Goal: Task Accomplishment & Management: Manage account settings

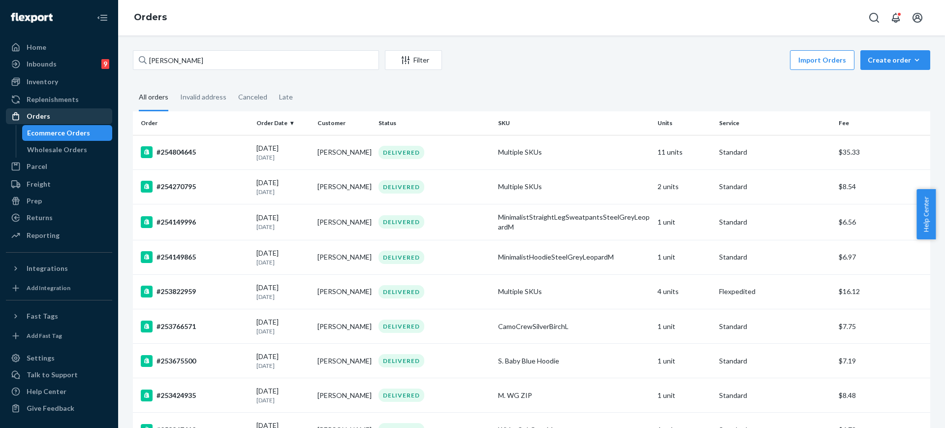
scroll to position [631, 0]
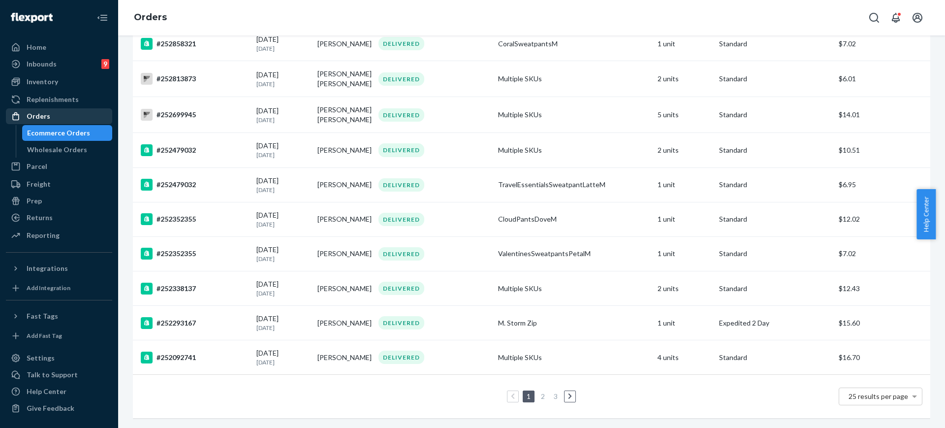
click at [47, 118] on div "Orders" at bounding box center [39, 116] width 24 height 10
click at [58, 118] on div "Orders" at bounding box center [59, 116] width 104 height 14
drag, startPoint x: 934, startPoint y: 250, endPoint x: 940, endPoint y: 230, distance: 21.2
click at [940, 230] on body "Home Inbounds 9 Shipping Plans Problems 9 Inventory Products Replenishments Ord…" at bounding box center [472, 214] width 945 height 428
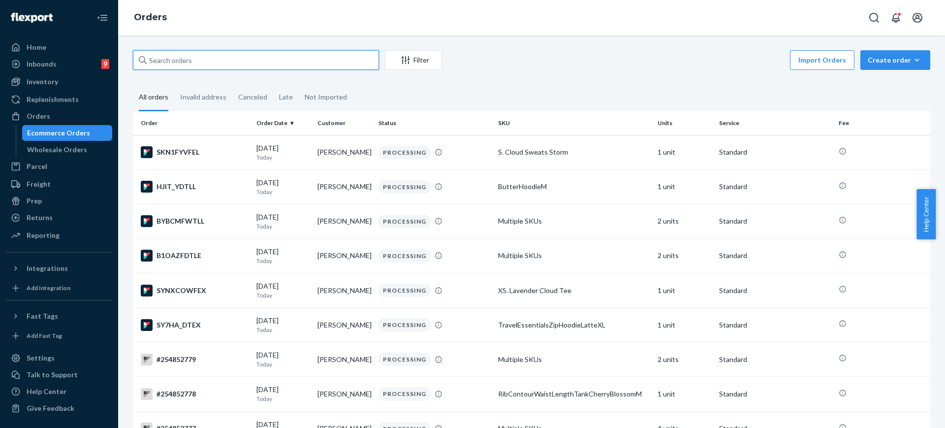
click at [192, 60] on input "text" at bounding box center [256, 60] width 246 height 20
paste input "#254771458"
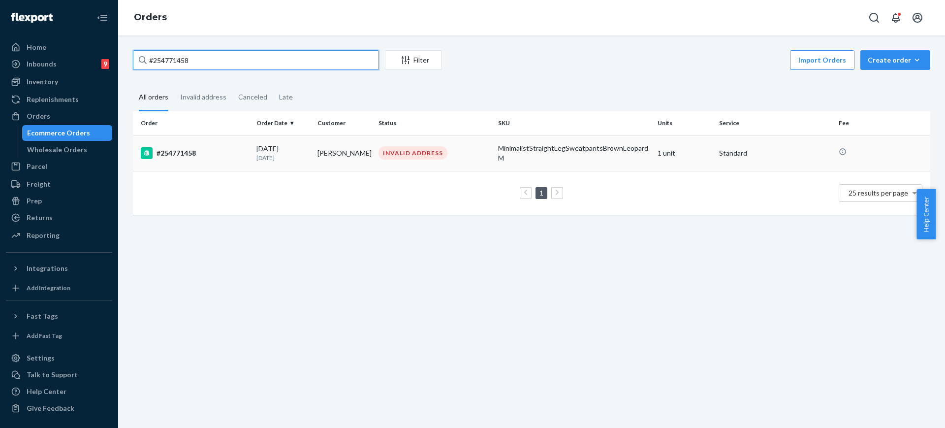
type input "#254771458"
click at [604, 157] on div "MinimalistStraightLegSweatpantsBrownLeopardM" at bounding box center [574, 153] width 152 height 20
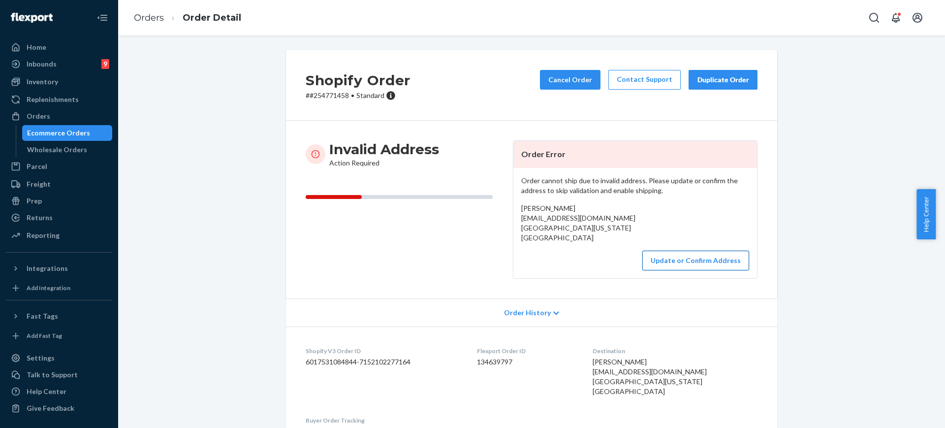
click at [677, 267] on button "Update or Confirm Address" at bounding box center [696, 261] width 107 height 20
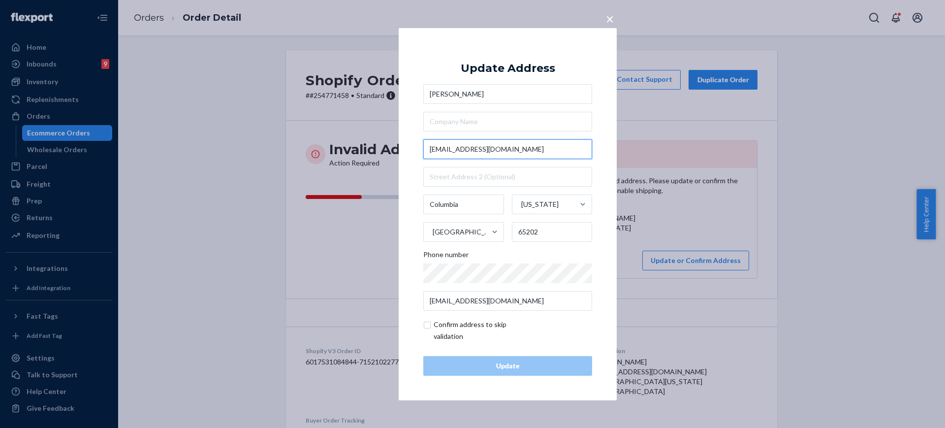
click at [547, 149] on input "Fischerwayne89@gmail.com" at bounding box center [507, 149] width 169 height 20
paste input "5581 Waterfront Drive North, Columbia, MO 65202"
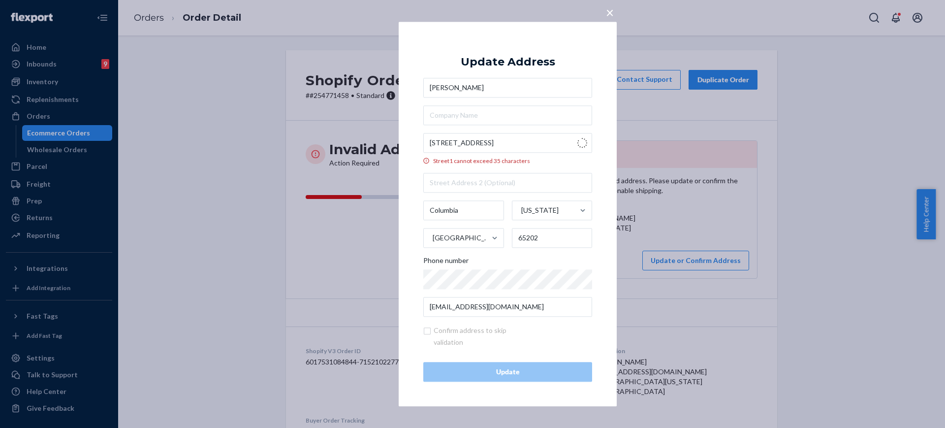
type input "5581 Waterfront Dr N"
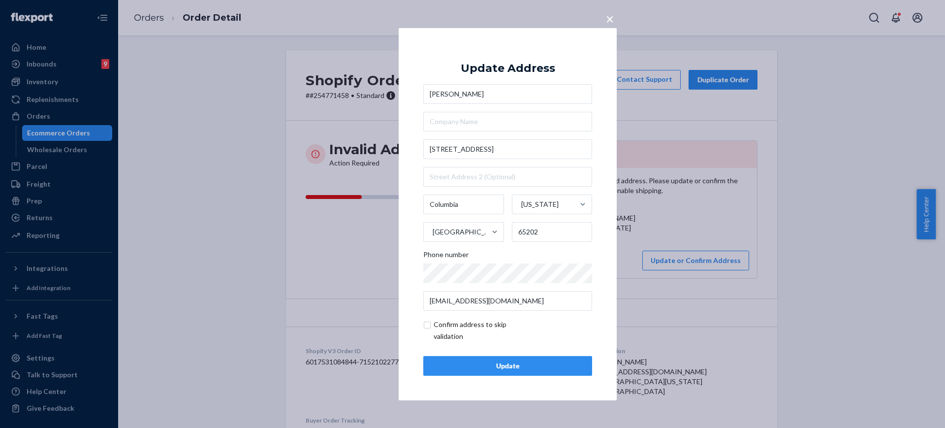
drag, startPoint x: 463, startPoint y: 363, endPoint x: 471, endPoint y: 360, distance: 8.6
click at [463, 363] on div "Update" at bounding box center [508, 366] width 152 height 10
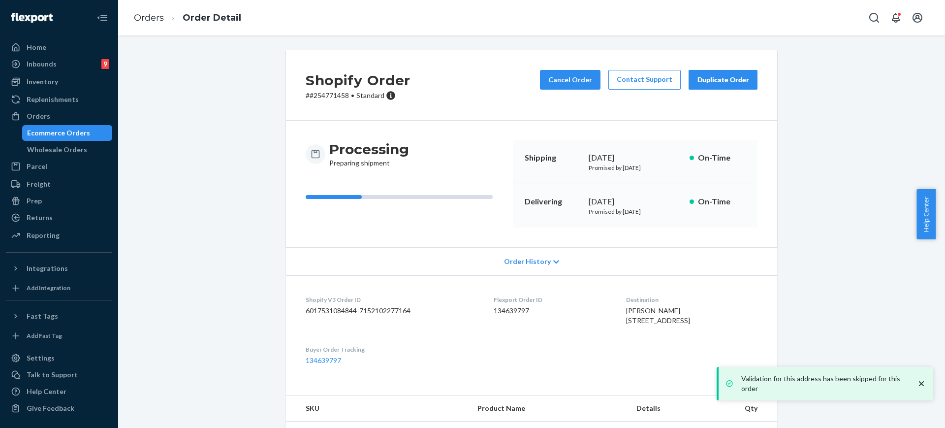
click at [532, 329] on div "Flexport Order ID 134639797" at bounding box center [552, 312] width 116 height 34
drag, startPoint x: 577, startPoint y: 381, endPoint x: 571, endPoint y: 384, distance: 6.6
click at [577, 381] on dl "Shopify V3 Order ID 6017531084844-7152102277164 Flexport Order ID 134639797 Des…" at bounding box center [531, 330] width 491 height 110
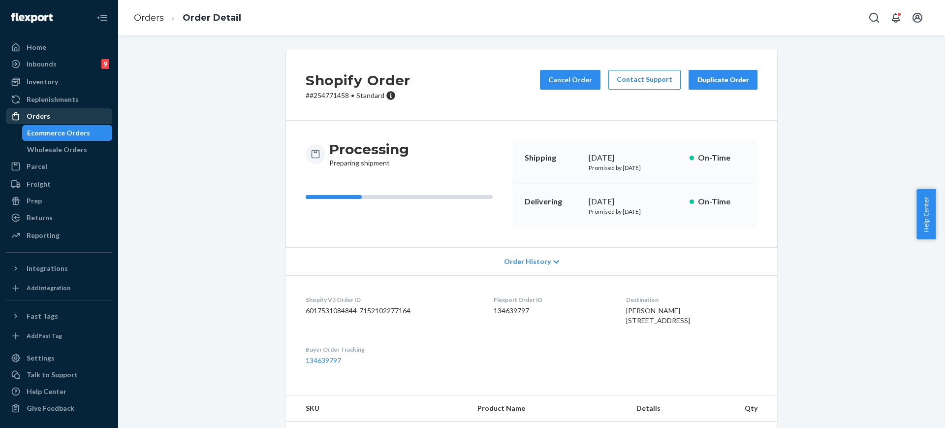
click at [72, 106] on div "Replenishments" at bounding box center [59, 100] width 104 height 14
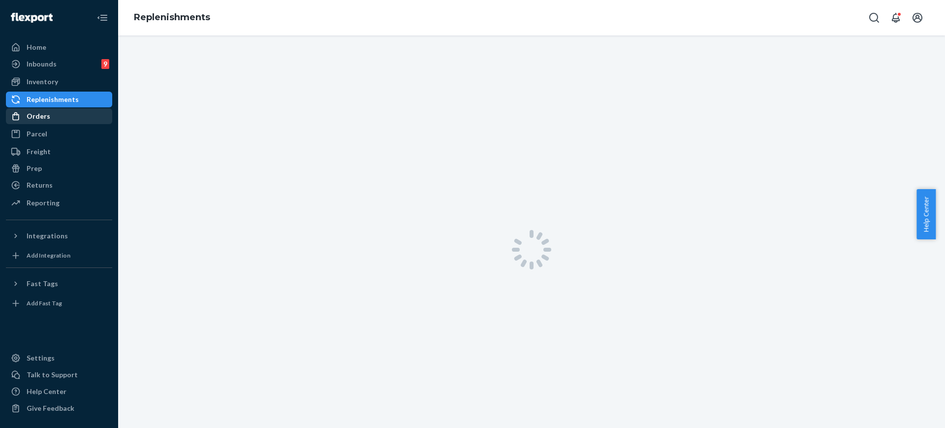
drag, startPoint x: 73, startPoint y: 110, endPoint x: 80, endPoint y: 109, distance: 7.0
click at [73, 110] on div "Orders" at bounding box center [59, 116] width 104 height 14
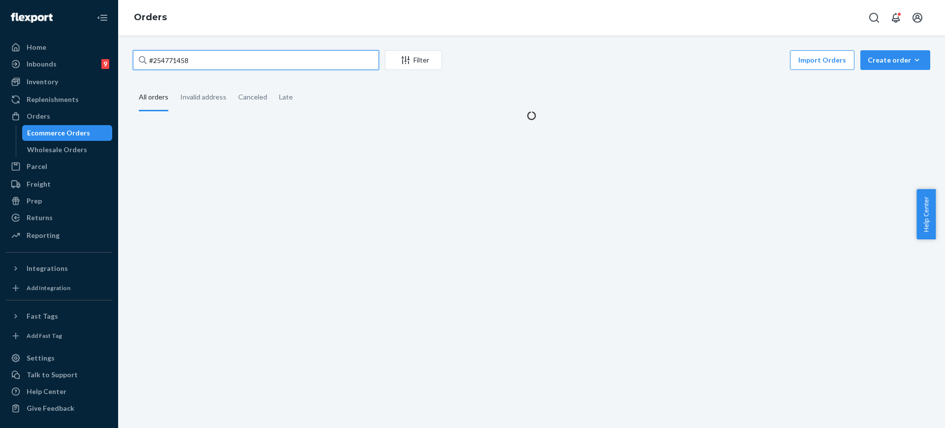
click at [221, 58] on input "#254771458" at bounding box center [256, 60] width 246 height 20
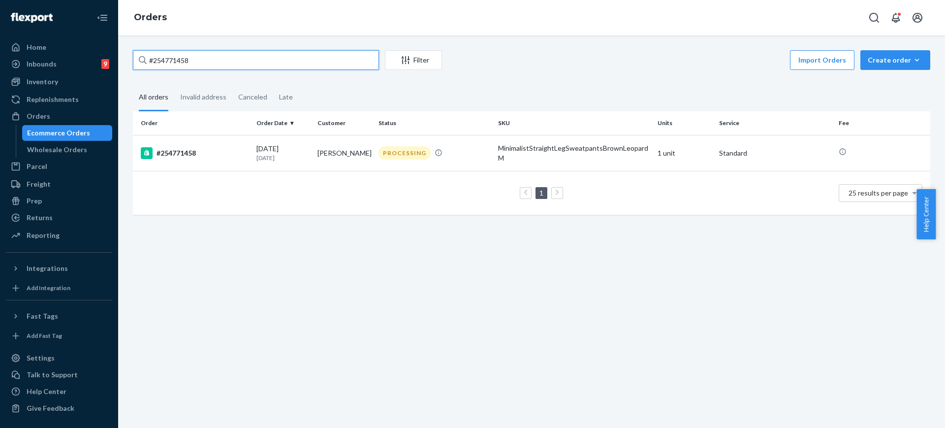
click at [221, 58] on input "#254771458" at bounding box center [256, 60] width 246 height 20
paste input "804645"
type input "#254804645"
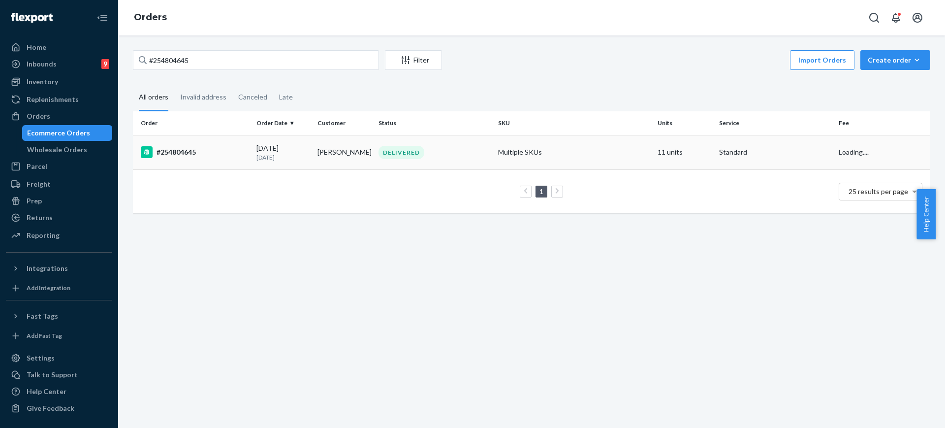
click at [639, 146] on td "Multiple SKUs" at bounding box center [574, 152] width 160 height 34
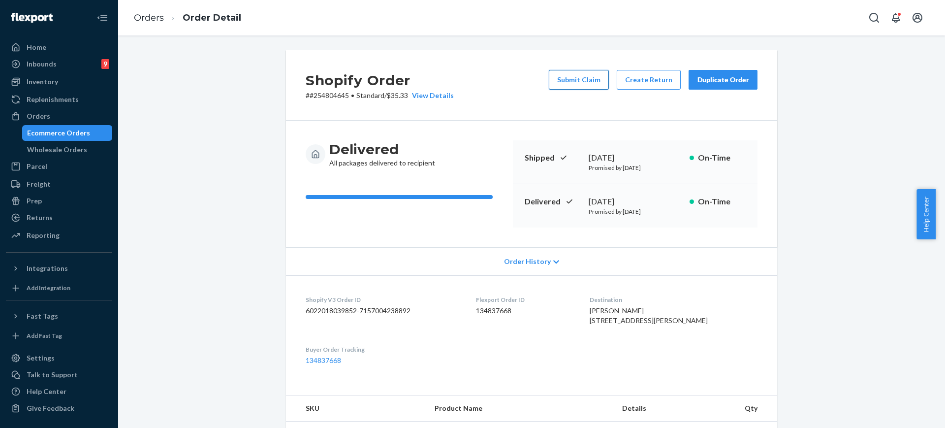
click at [557, 76] on button "Submit Claim" at bounding box center [579, 80] width 60 height 20
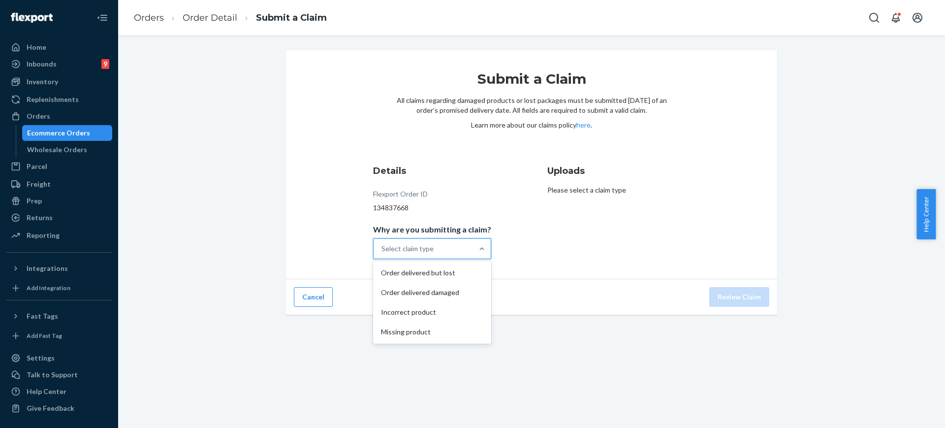
click at [478, 239] on div at bounding box center [482, 249] width 18 height 20
click at [383, 244] on input "Why are you submitting a claim? option Order delivered but lost focused, 1 of 4…" at bounding box center [382, 249] width 1 height 10
click at [421, 342] on div "Order delivered but lost Order delivered damaged Incorrect product Missing prod…" at bounding box center [432, 302] width 118 height 83
click at [383, 254] on input "Why are you submitting a claim? option Missing product focused, 0 of 4. 4 resul…" at bounding box center [382, 249] width 1 height 10
click at [433, 336] on div "Missing product" at bounding box center [432, 332] width 114 height 20
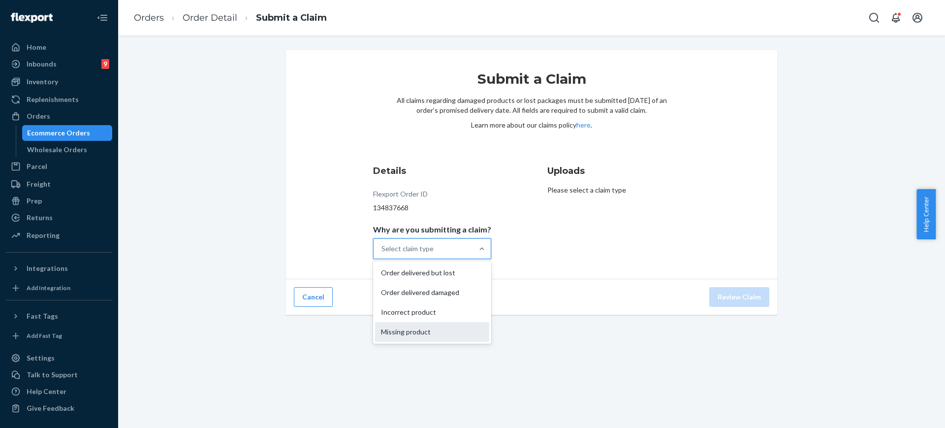
click at [383, 254] on input "Why are you submitting a claim? option Missing product focused, 0 of 4. 4 resul…" at bounding box center [382, 249] width 1 height 10
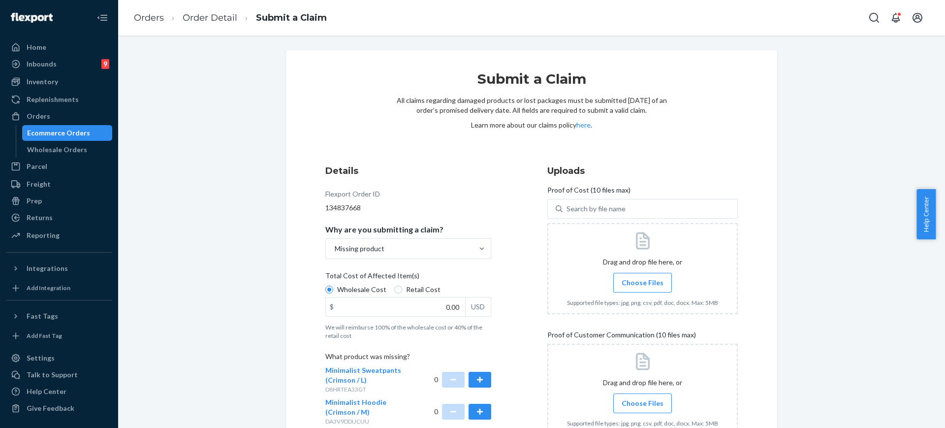
drag, startPoint x: 945, startPoint y: 264, endPoint x: 944, endPoint y: 286, distance: 21.2
click at [935, 286] on body "Home Inbounds 9 Shipping Plans Problems 9 Inventory Products Replenishments Ord…" at bounding box center [472, 214] width 945 height 428
click at [935, 281] on div "Submit a Claim All claims regarding damaged products or lost packages must be s…" at bounding box center [531, 231] width 827 height 392
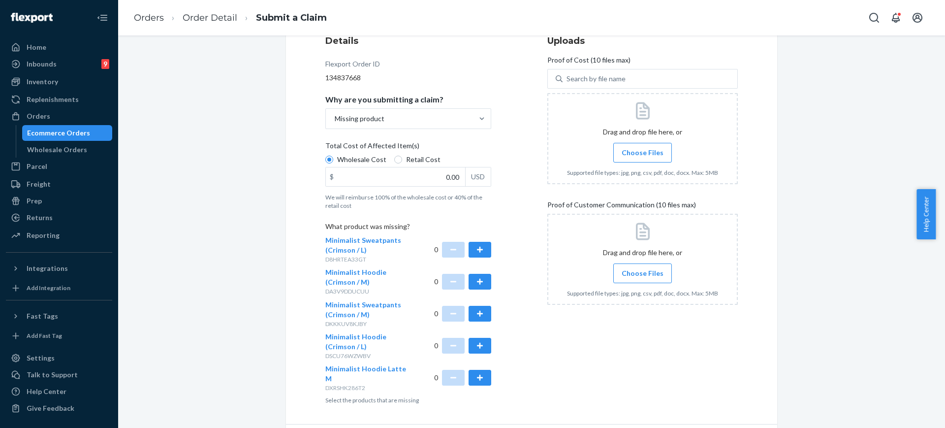
scroll to position [143, 0]
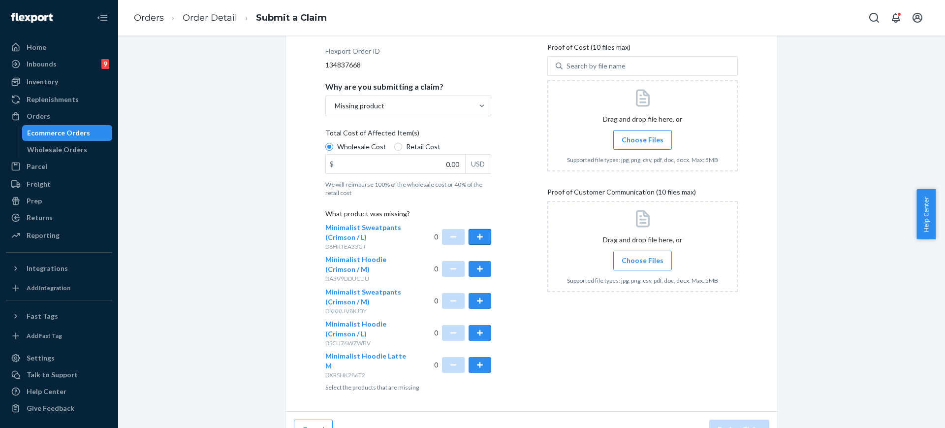
click at [477, 236] on button "button" at bounding box center [480, 237] width 23 height 16
click at [479, 333] on button "button" at bounding box center [480, 333] width 23 height 16
click at [482, 292] on div "0" at bounding box center [463, 301] width 58 height 28
click at [472, 294] on button "button" at bounding box center [480, 301] width 23 height 16
click at [478, 295] on button "button" at bounding box center [480, 301] width 23 height 16
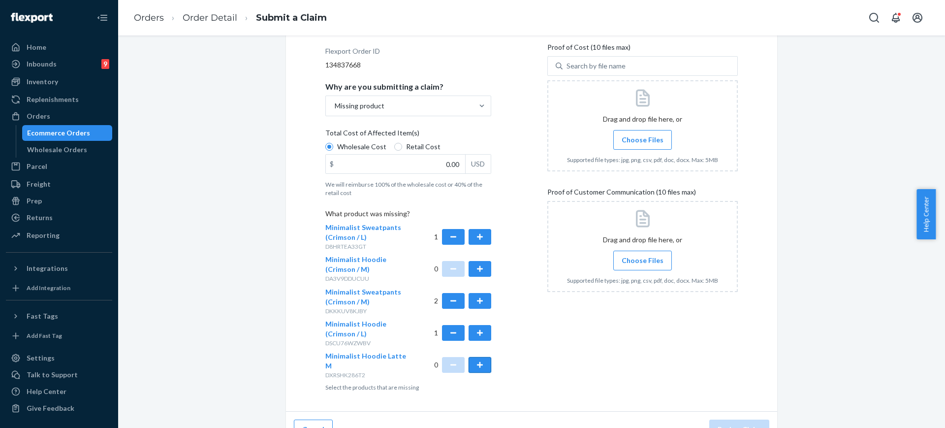
click at [478, 357] on button "button" at bounding box center [480, 365] width 23 height 16
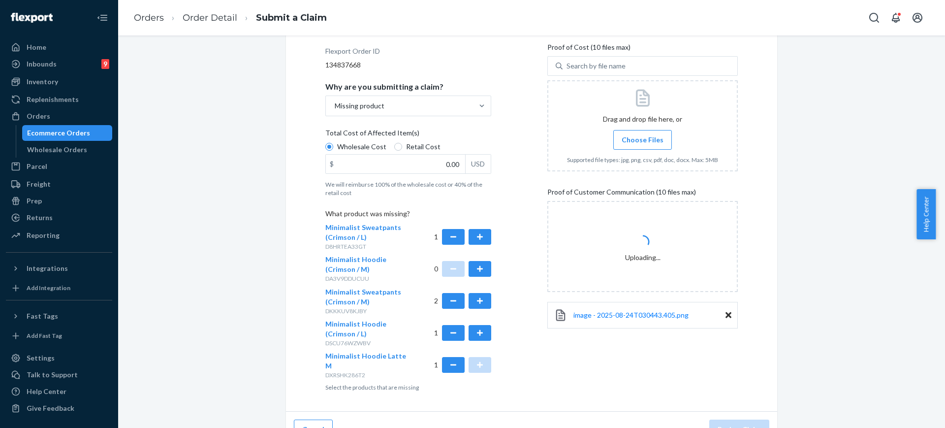
click at [589, 369] on div "Uploads Proof of Cost (10 files max) Search by file name Drag and drop file her…" at bounding box center [643, 207] width 191 height 378
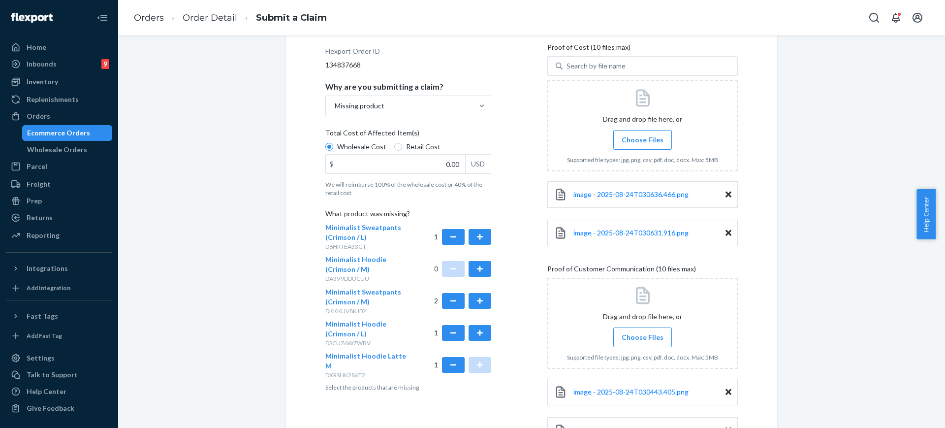
drag, startPoint x: 444, startPoint y: 177, endPoint x: 442, endPoint y: 165, distance: 11.4
click at [444, 176] on label "Total Cost of Affected Item(s) Wholesale Cost Retail Cost $ 0.00 USD We will re…" at bounding box center [408, 162] width 166 height 69
click at [333, 151] on input "Wholesale Cost" at bounding box center [329, 147] width 8 height 8
click at [442, 165] on input "0.00" at bounding box center [395, 164] width 139 height 19
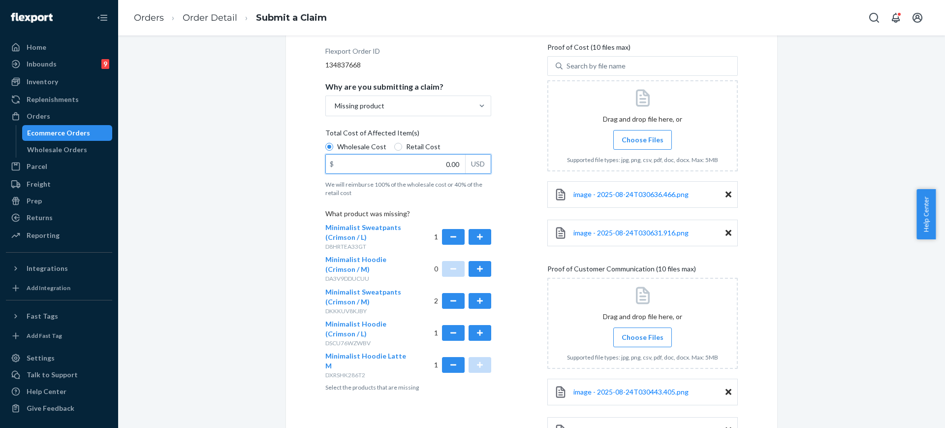
click at [427, 145] on div "Wholesale Cost Retail Cost $ 0.00 USD" at bounding box center [408, 159] width 166 height 34
click at [333, 145] on input "Wholesale Cost" at bounding box center [329, 147] width 8 height 8
click at [444, 167] on input "0.00" at bounding box center [395, 164] width 139 height 19
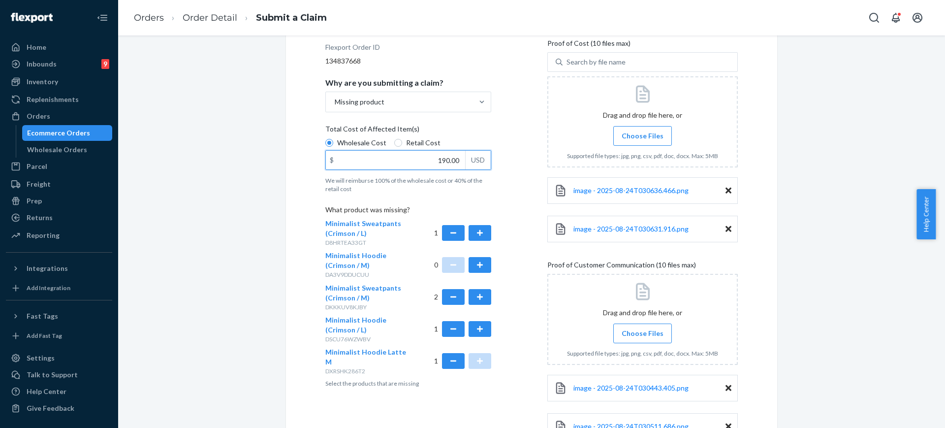
type input "190.00"
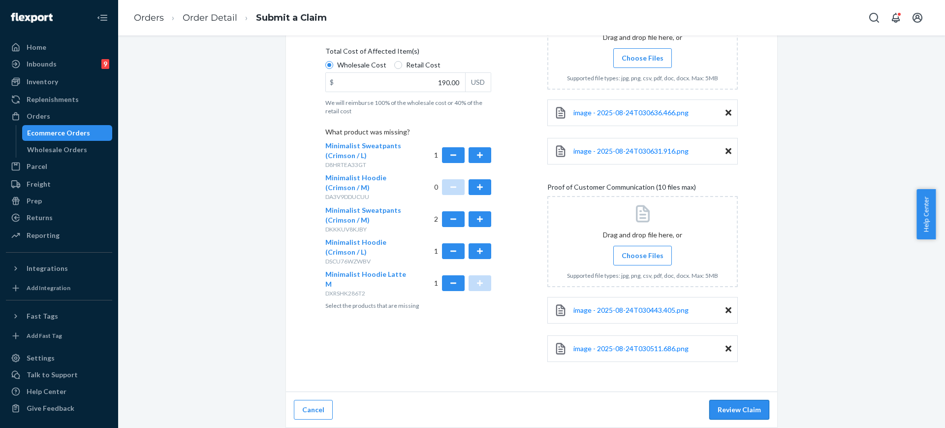
click at [710, 419] on button "Review Claim" at bounding box center [739, 410] width 60 height 20
click at [725, 410] on button "Review Claim" at bounding box center [739, 410] width 60 height 20
click at [747, 406] on button "Review Claim" at bounding box center [739, 410] width 60 height 20
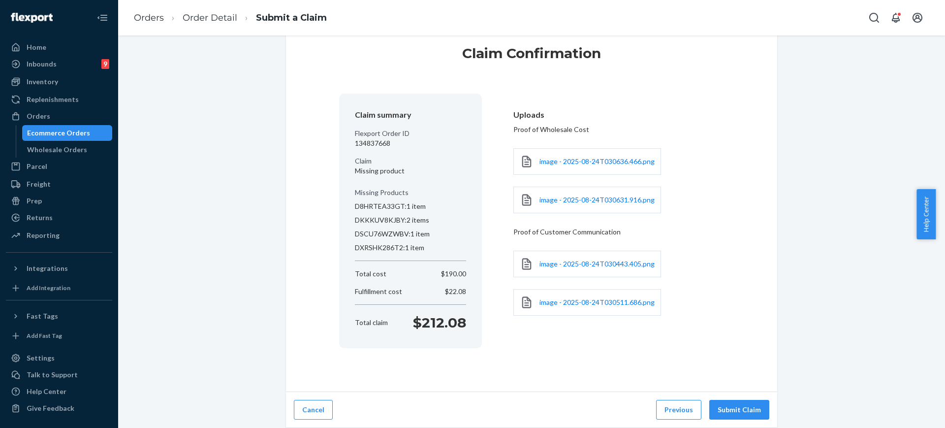
scroll to position [26, 0]
click at [743, 408] on button "Submit Claim" at bounding box center [739, 410] width 60 height 20
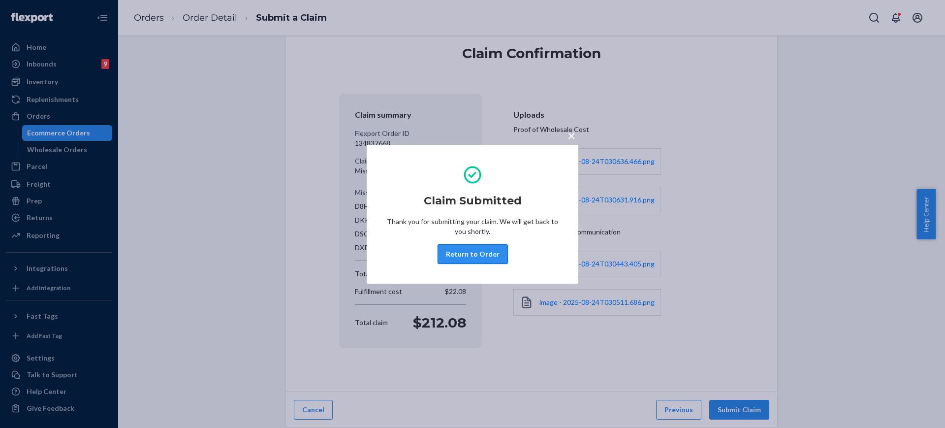
click at [480, 252] on button "Return to Order" at bounding box center [473, 254] width 70 height 20
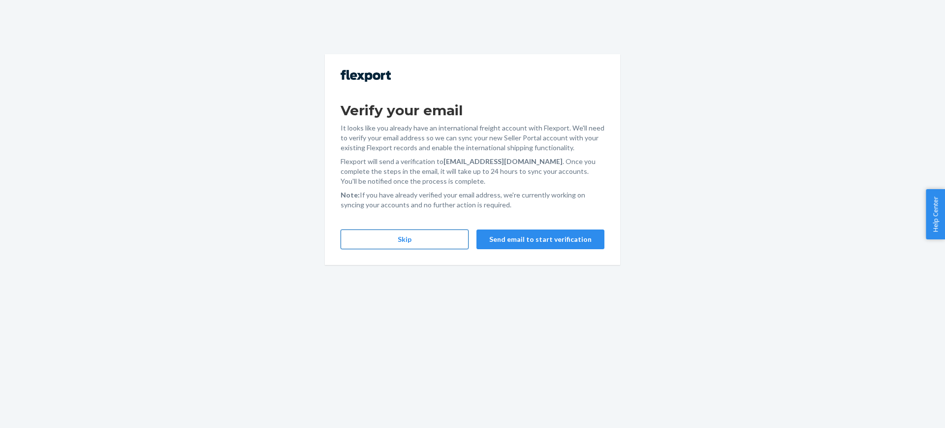
click at [417, 239] on button "Skip" at bounding box center [405, 239] width 128 height 20
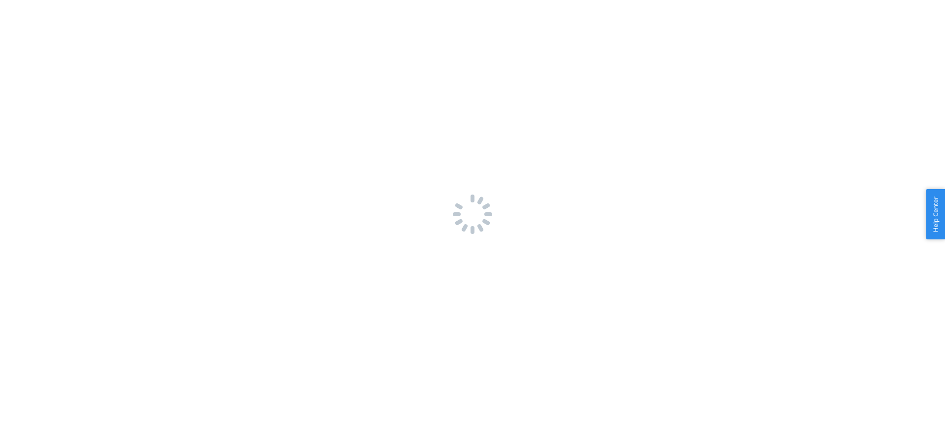
click at [417, 239] on div at bounding box center [472, 214] width 945 height 428
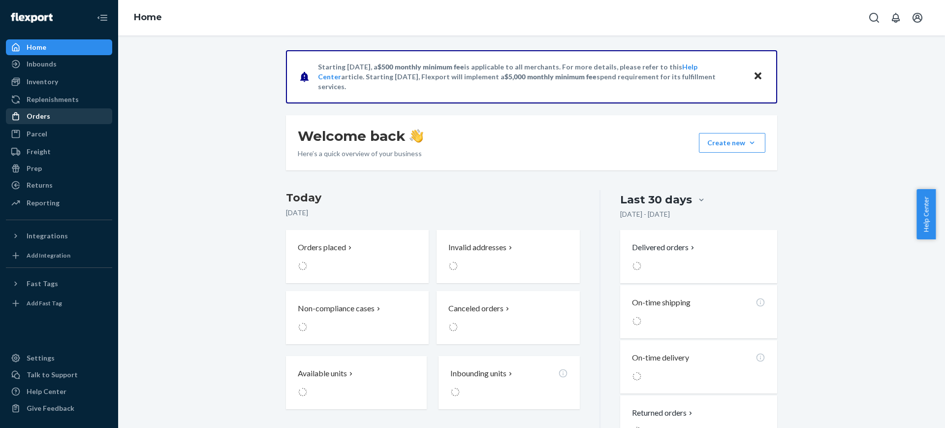
click at [65, 120] on div "Orders" at bounding box center [59, 116] width 104 height 14
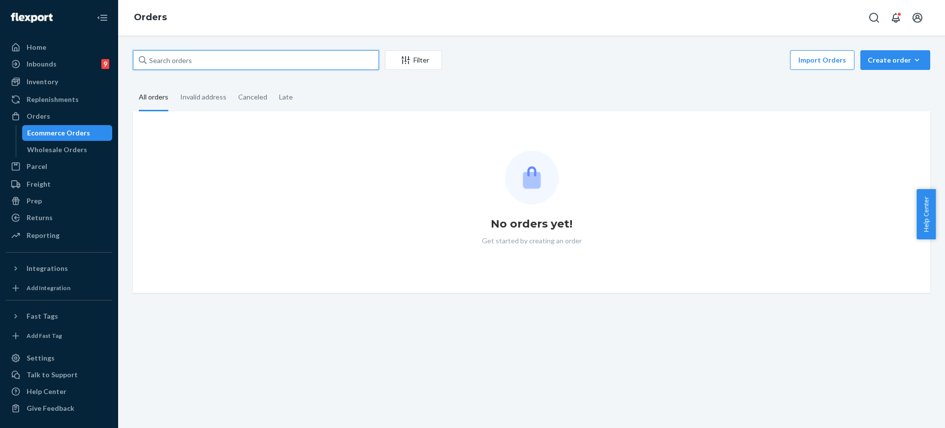
click at [193, 58] on input "text" at bounding box center [256, 60] width 246 height 20
paste input "254508979"
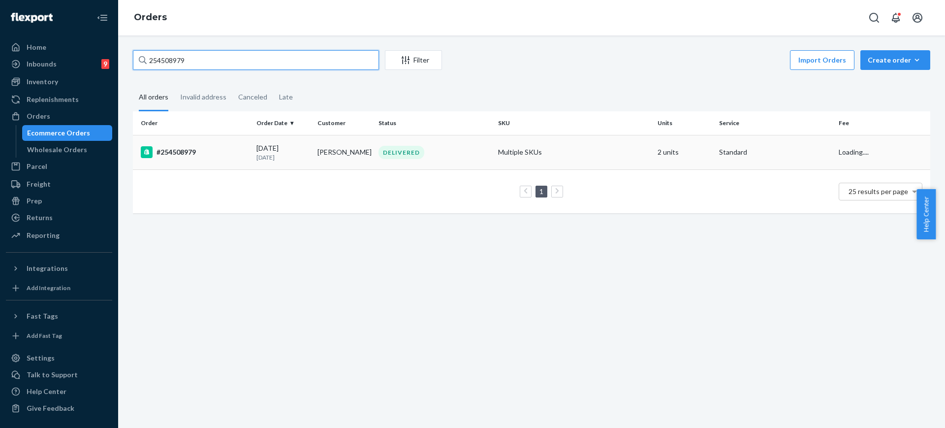
type input "254508979"
click at [584, 152] on td "Multiple SKUs" at bounding box center [574, 152] width 160 height 34
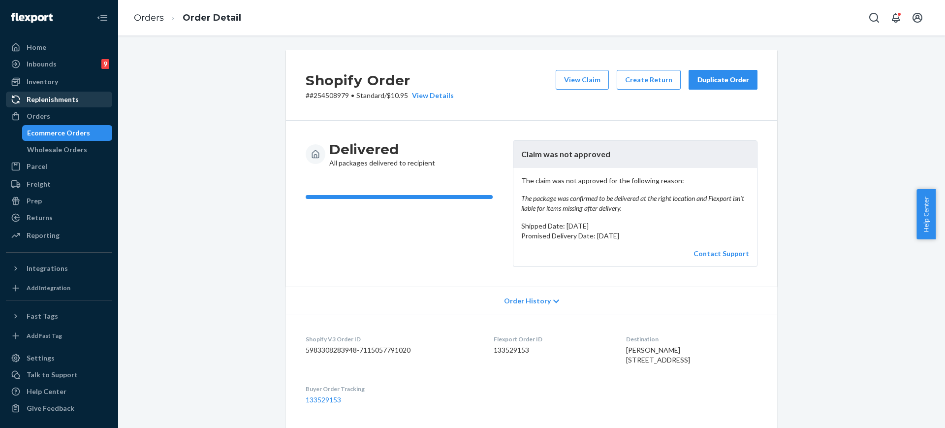
drag, startPoint x: 84, startPoint y: 110, endPoint x: 83, endPoint y: 104, distance: 6.4
click at [84, 110] on div "Orders" at bounding box center [59, 116] width 104 height 14
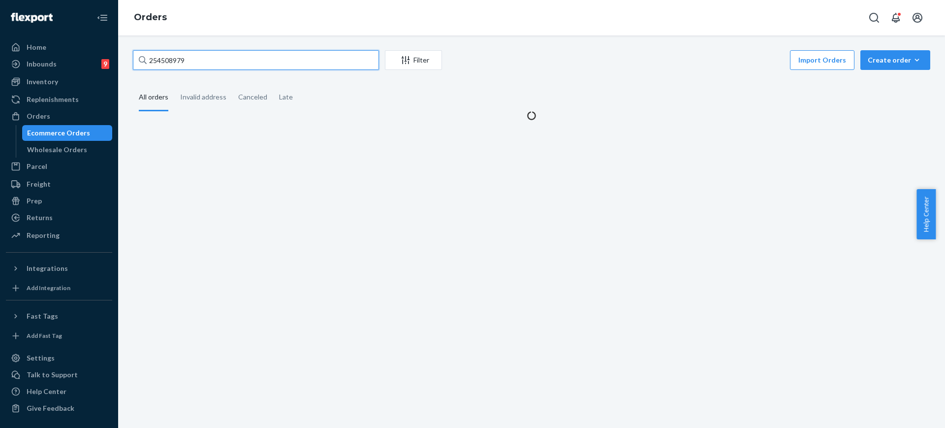
click at [187, 60] on input "254508979" at bounding box center [256, 60] width 246 height 20
paste input "#254702557"
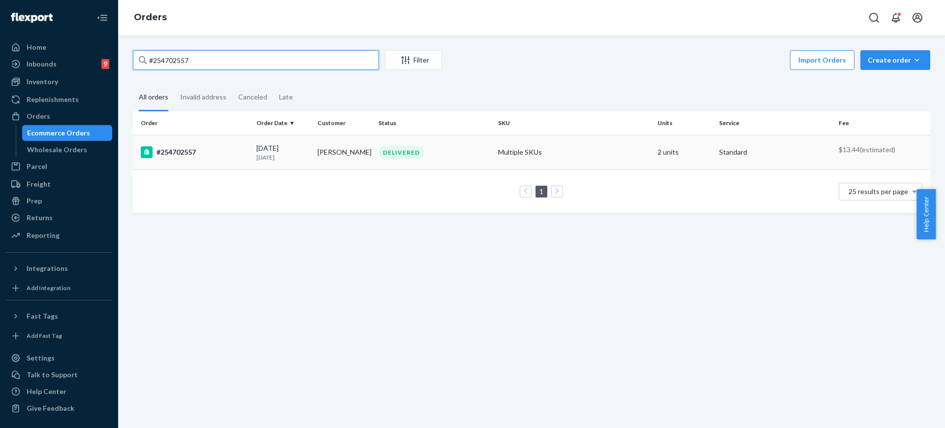
type input "#254702557"
click at [512, 157] on td "Multiple SKUs" at bounding box center [574, 152] width 160 height 34
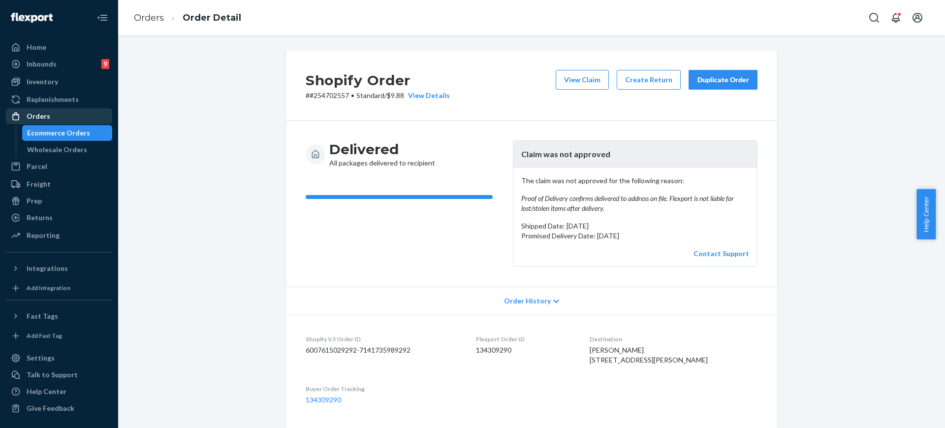
click at [44, 116] on div "Orders" at bounding box center [39, 116] width 24 height 10
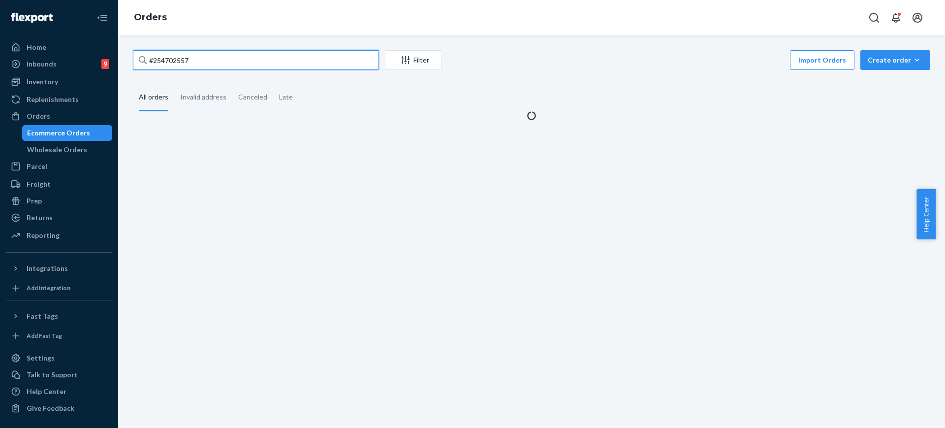
click at [208, 62] on input "#254702557" at bounding box center [256, 60] width 246 height 20
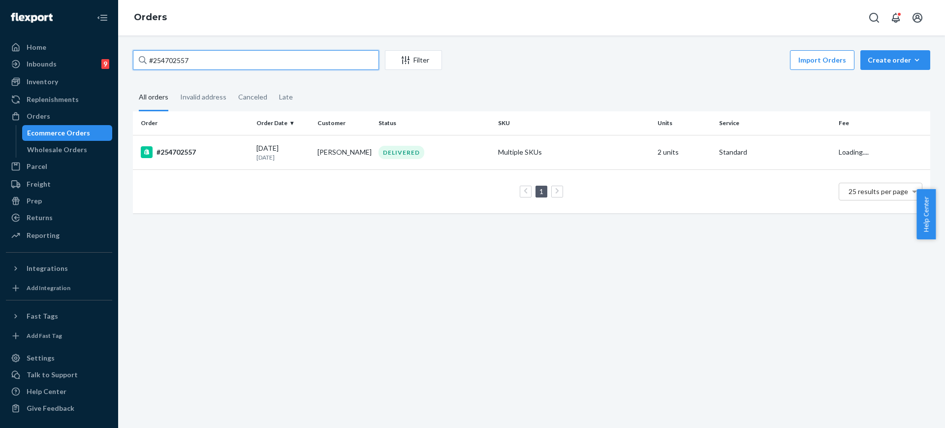
paste input "#"
type input "##254702557"
click at [464, 156] on div "DELIVERED" at bounding box center [435, 152] width 116 height 13
